Goal: Contribute content: Add original content to the website for others to see

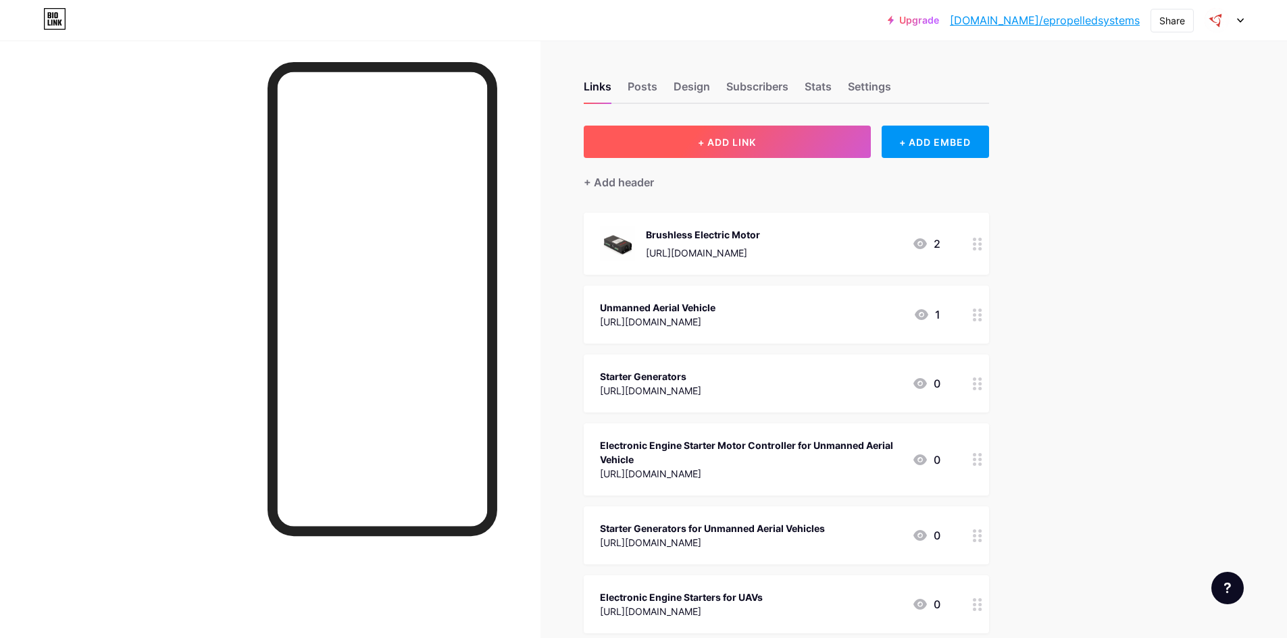
click at [751, 145] on span "+ ADD LINK" at bounding box center [727, 141] width 58 height 11
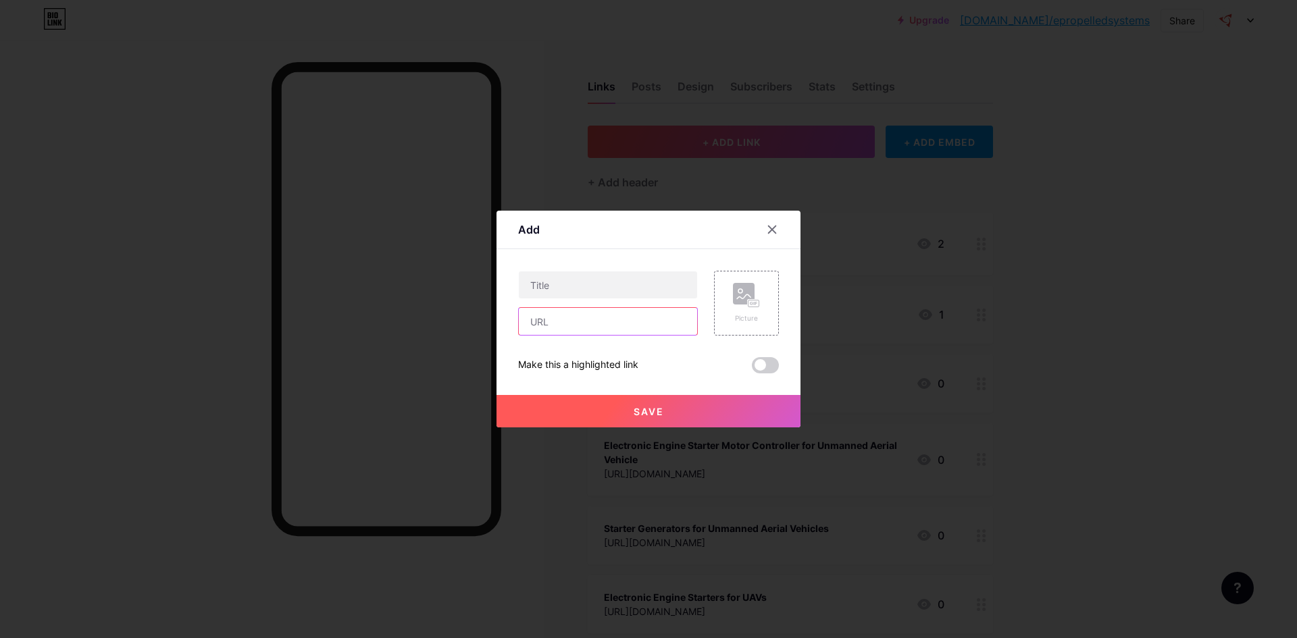
click at [640, 326] on input "text" at bounding box center [608, 321] width 178 height 27
paste input "[URL][DOMAIN_NAME]"
type input "[URL][DOMAIN_NAME]"
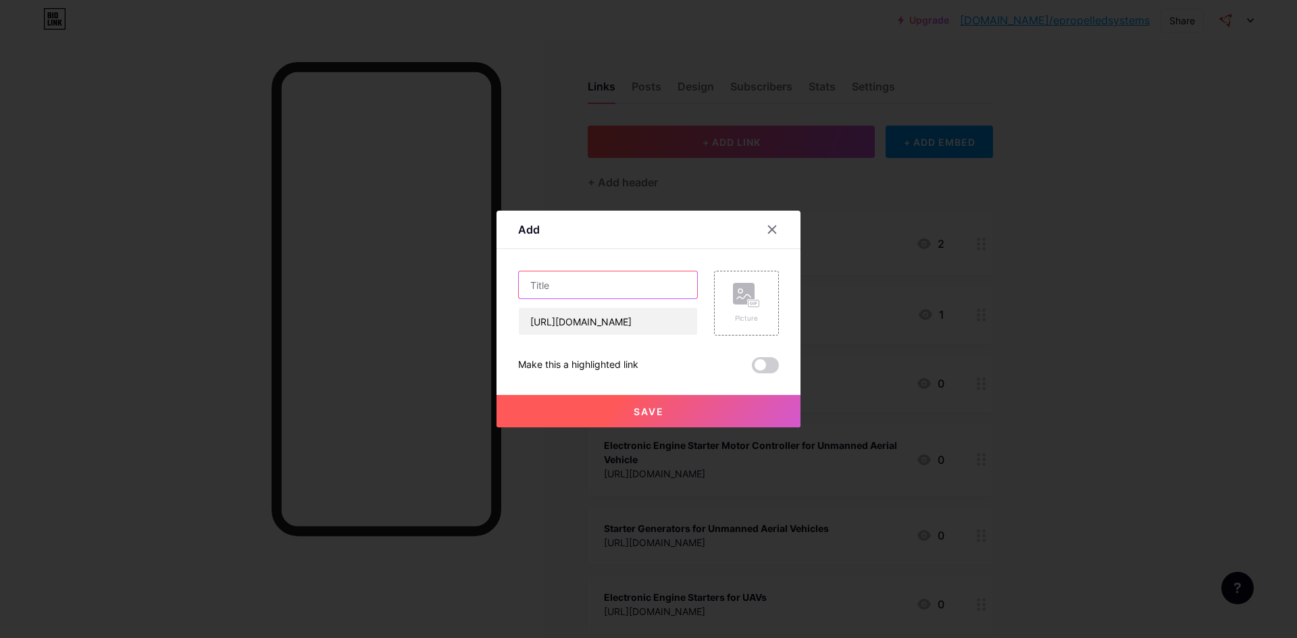
click at [606, 288] on input "text" at bounding box center [608, 285] width 178 height 27
paste input "DSEI 2025: Intelligent Propulsion as the Engine of Defence Autonomy"
type input "DSEI 2025: Intelligent Propulsion as the Engine of Defence Autonomy"
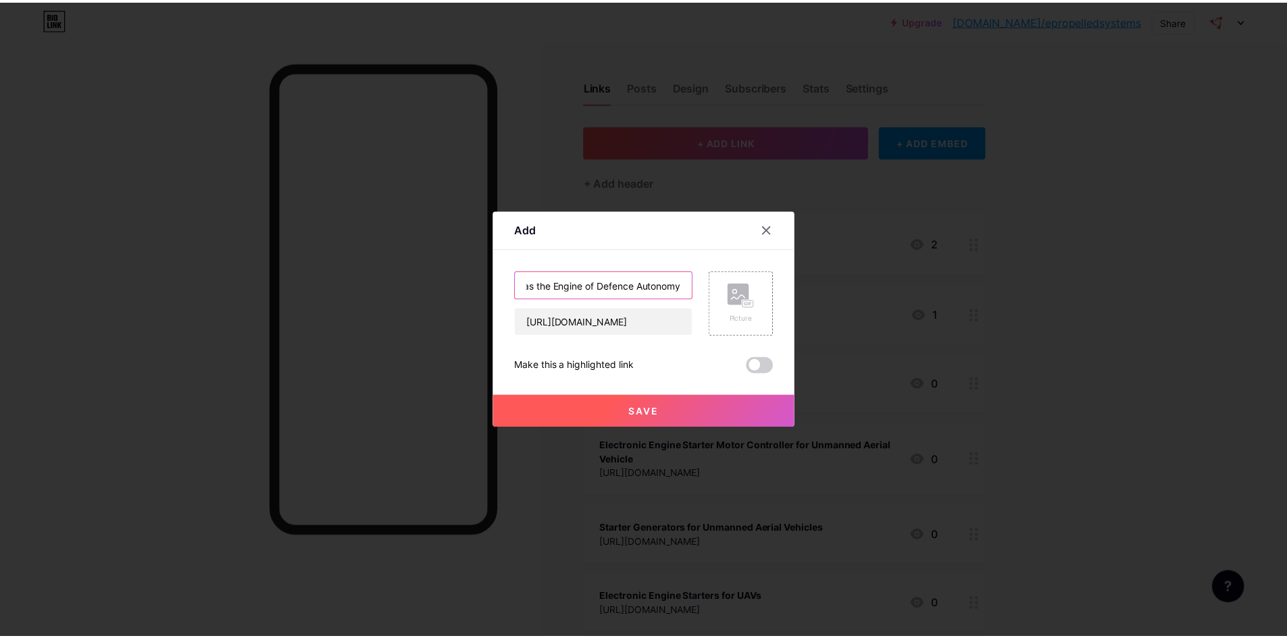
scroll to position [0, 0]
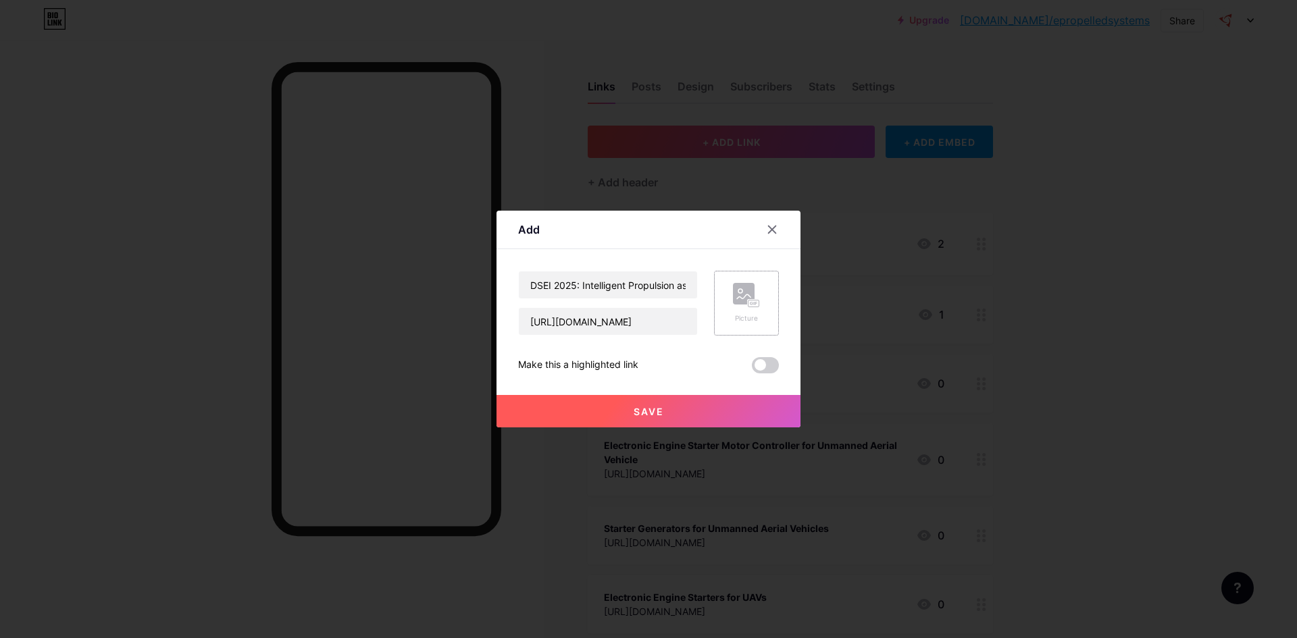
click at [743, 295] on rect at bounding box center [744, 294] width 22 height 22
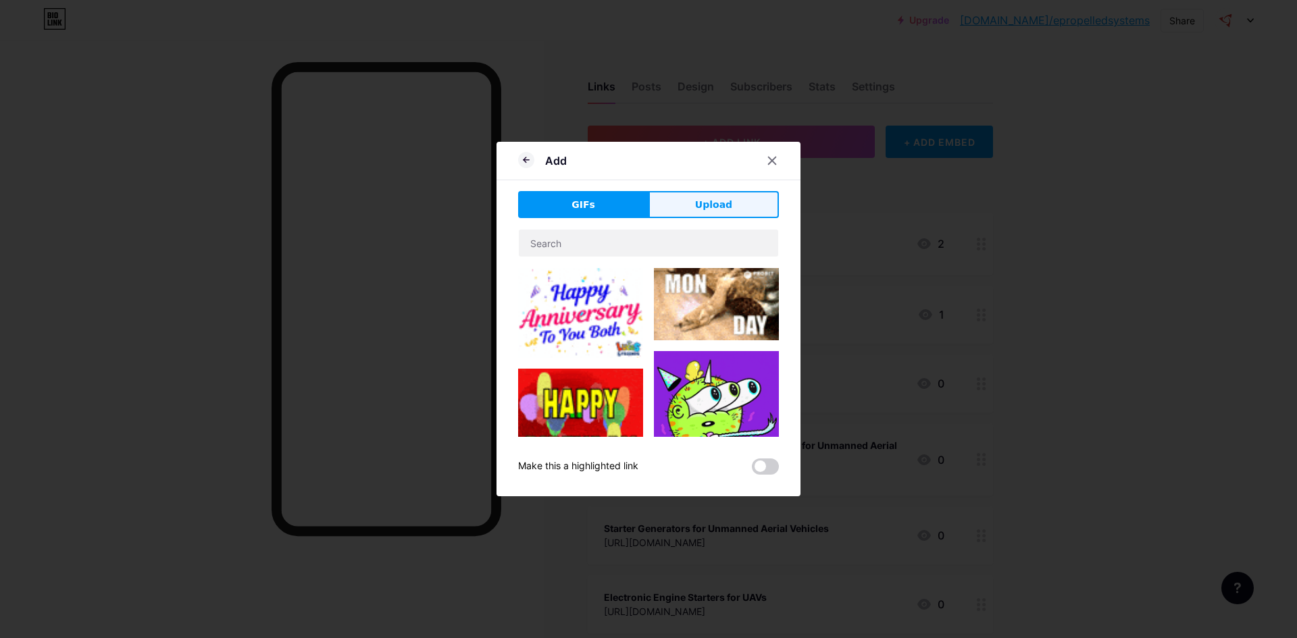
click at [722, 211] on span "Upload" at bounding box center [713, 205] width 37 height 14
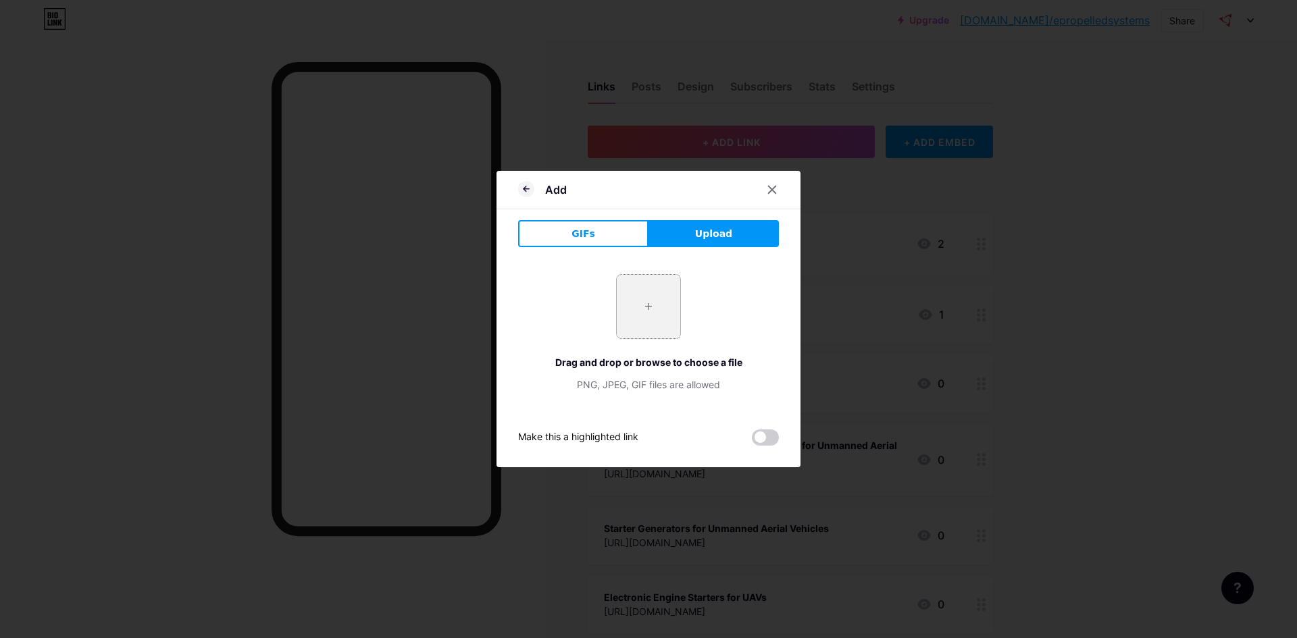
click at [655, 298] on input "file" at bounding box center [649, 307] width 64 height 64
type input "C:\fakepath\desi 2025 epropelled.webp"
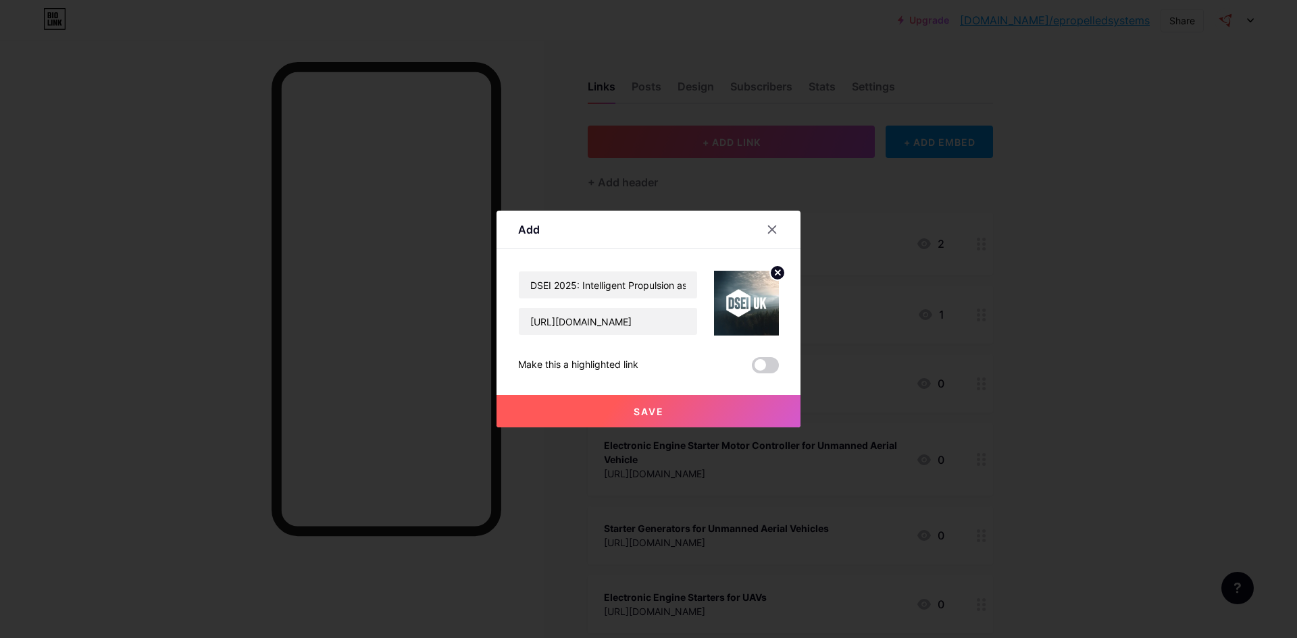
click at [707, 417] on button "Save" at bounding box center [649, 411] width 304 height 32
